Goal: Find specific page/section: Find specific page/section

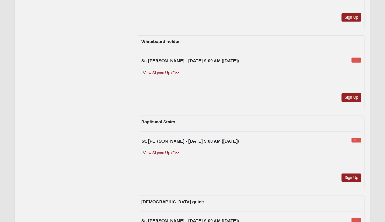
scroll to position [126, 0]
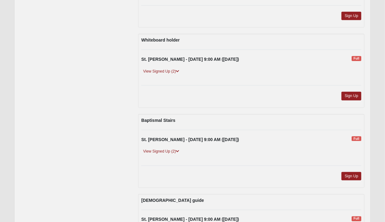
click at [174, 151] on link "View Signed Up (2)" at bounding box center [161, 151] width 40 height 7
